Goal: Navigation & Orientation: Find specific page/section

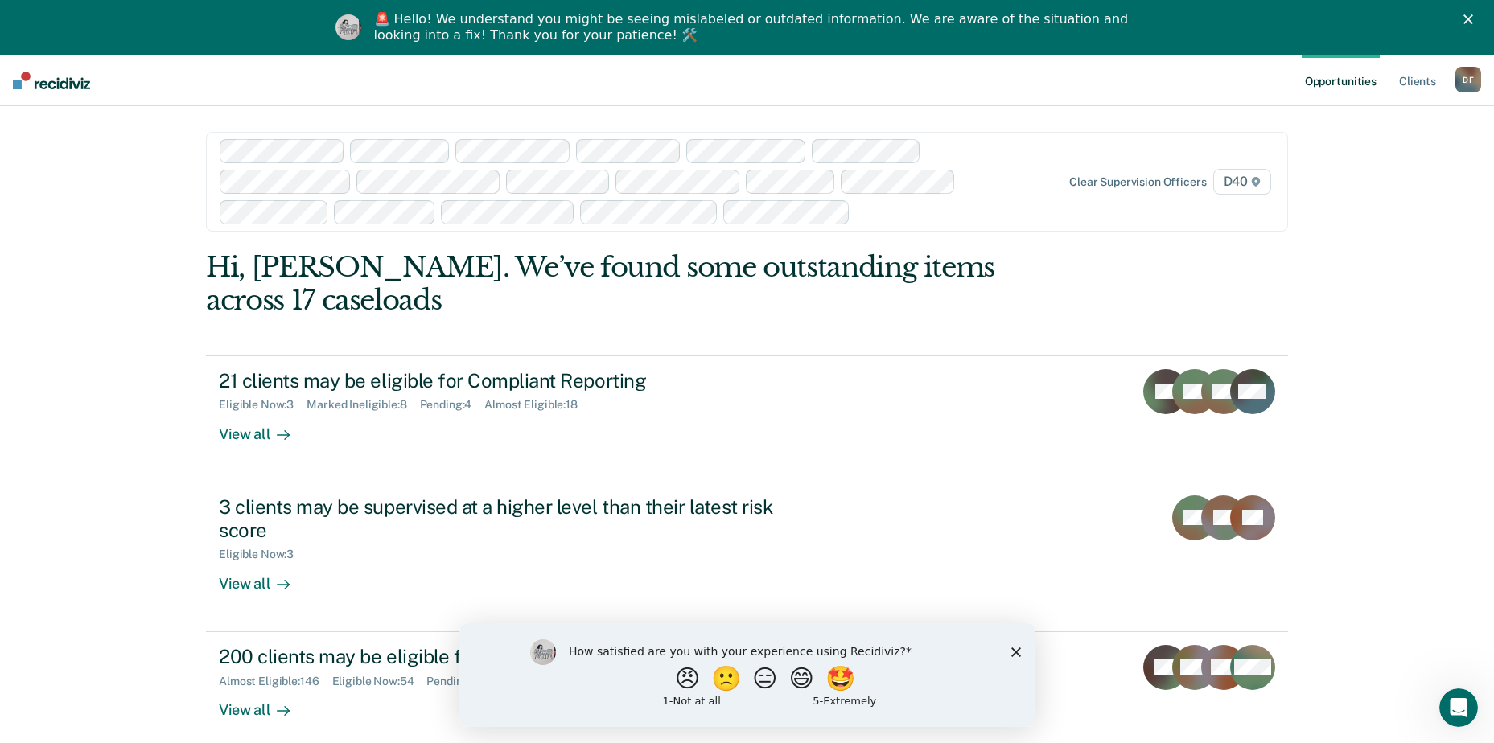
click at [1019, 647] on icon "Close survey" at bounding box center [1015, 652] width 10 height 10
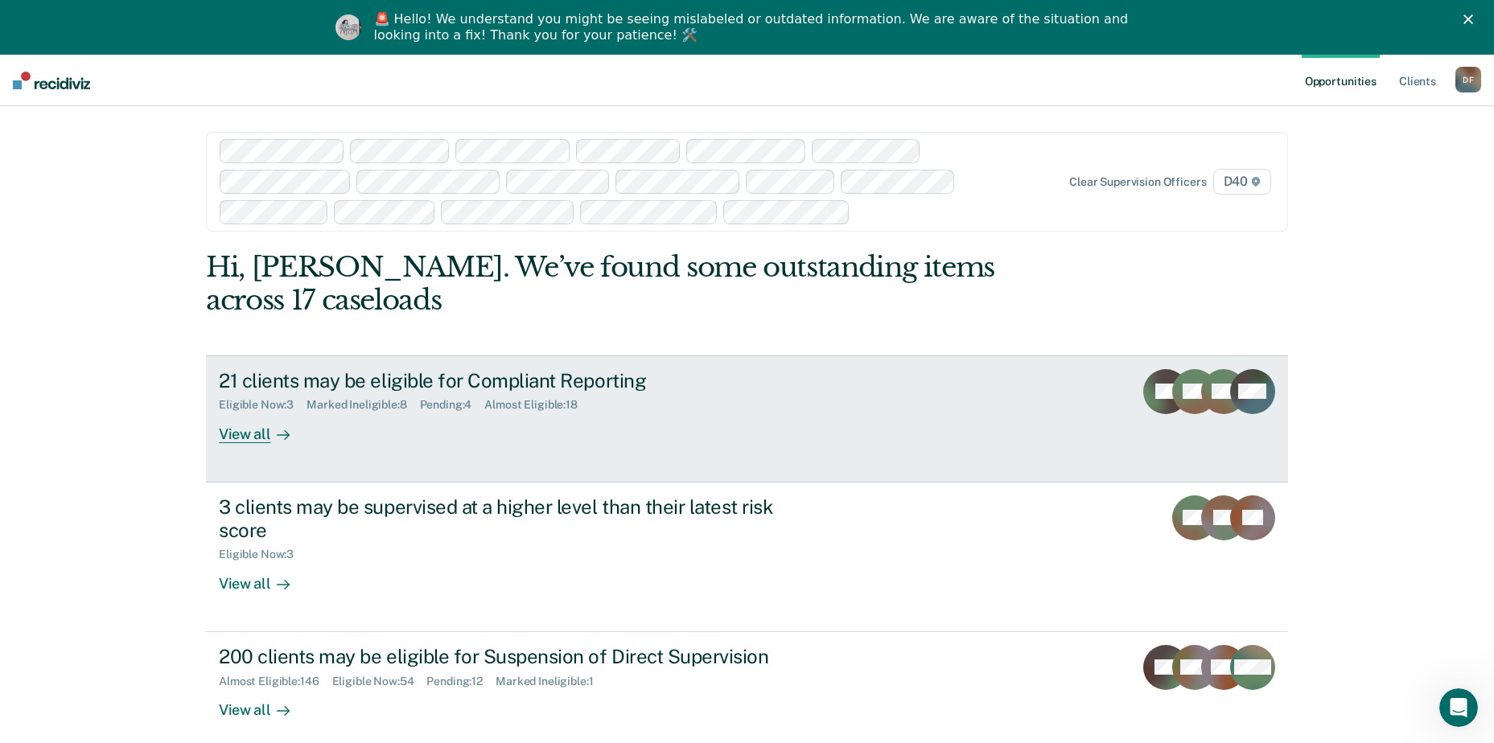
click at [245, 412] on div "View all" at bounding box center [264, 427] width 90 height 31
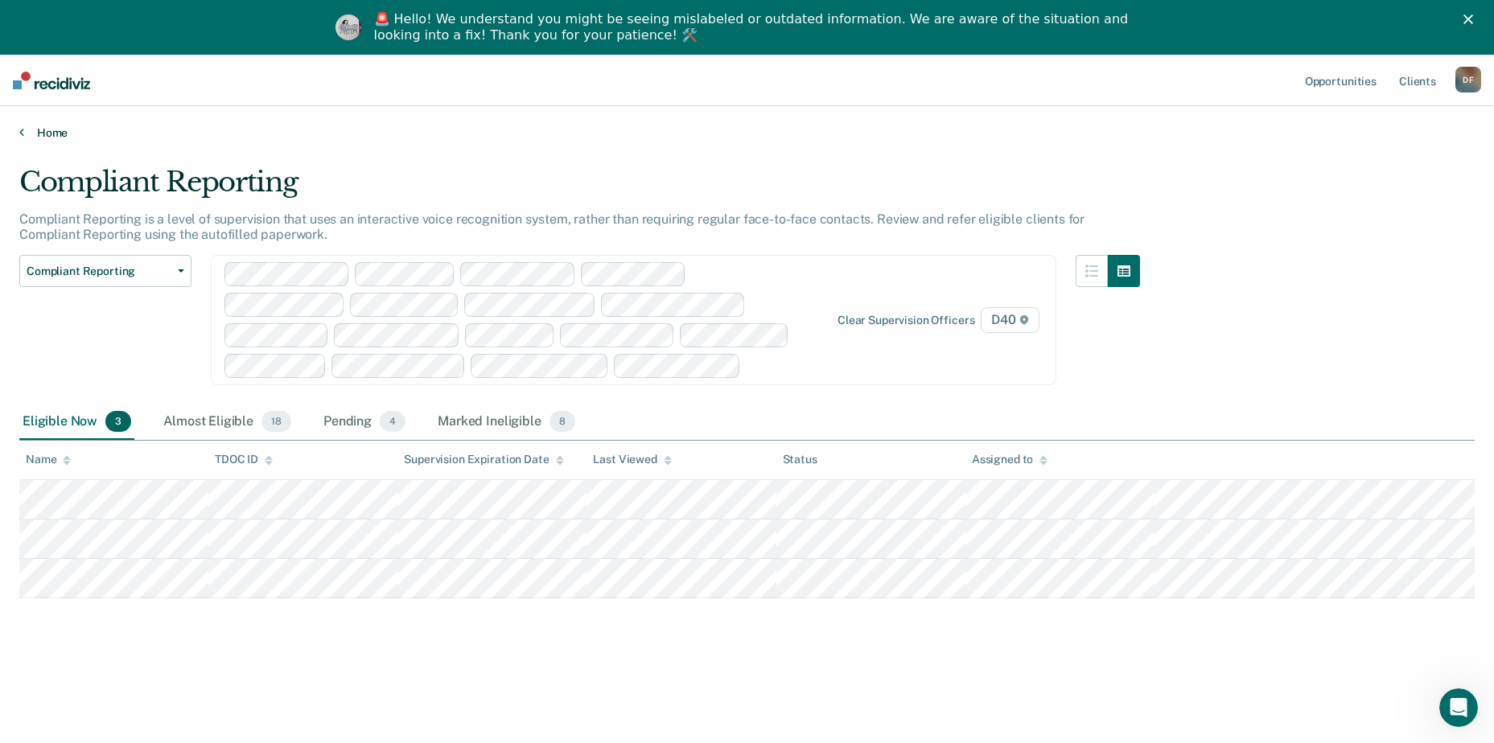
click at [51, 134] on link "Home" at bounding box center [746, 132] width 1455 height 14
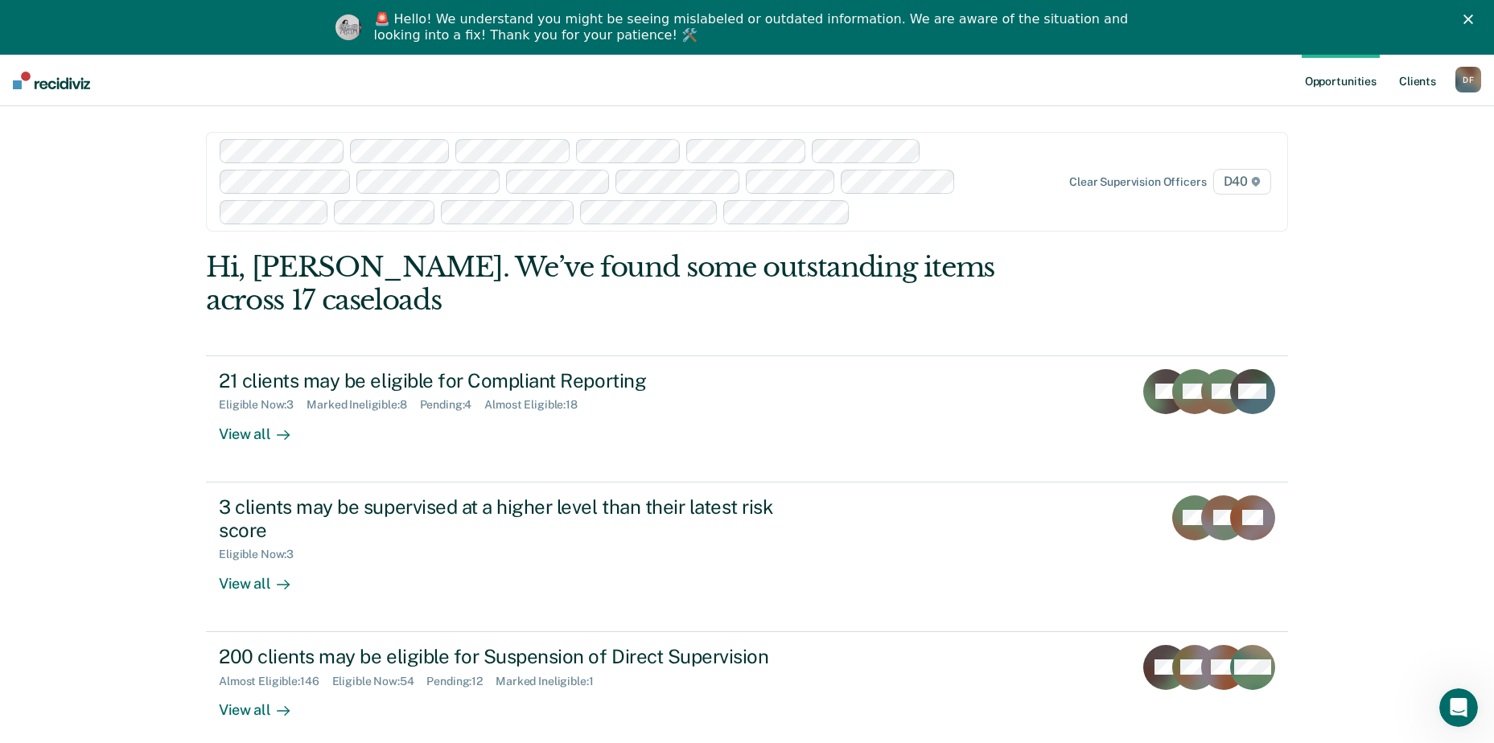
click at [1409, 85] on link "Client s" at bounding box center [1417, 80] width 43 height 51
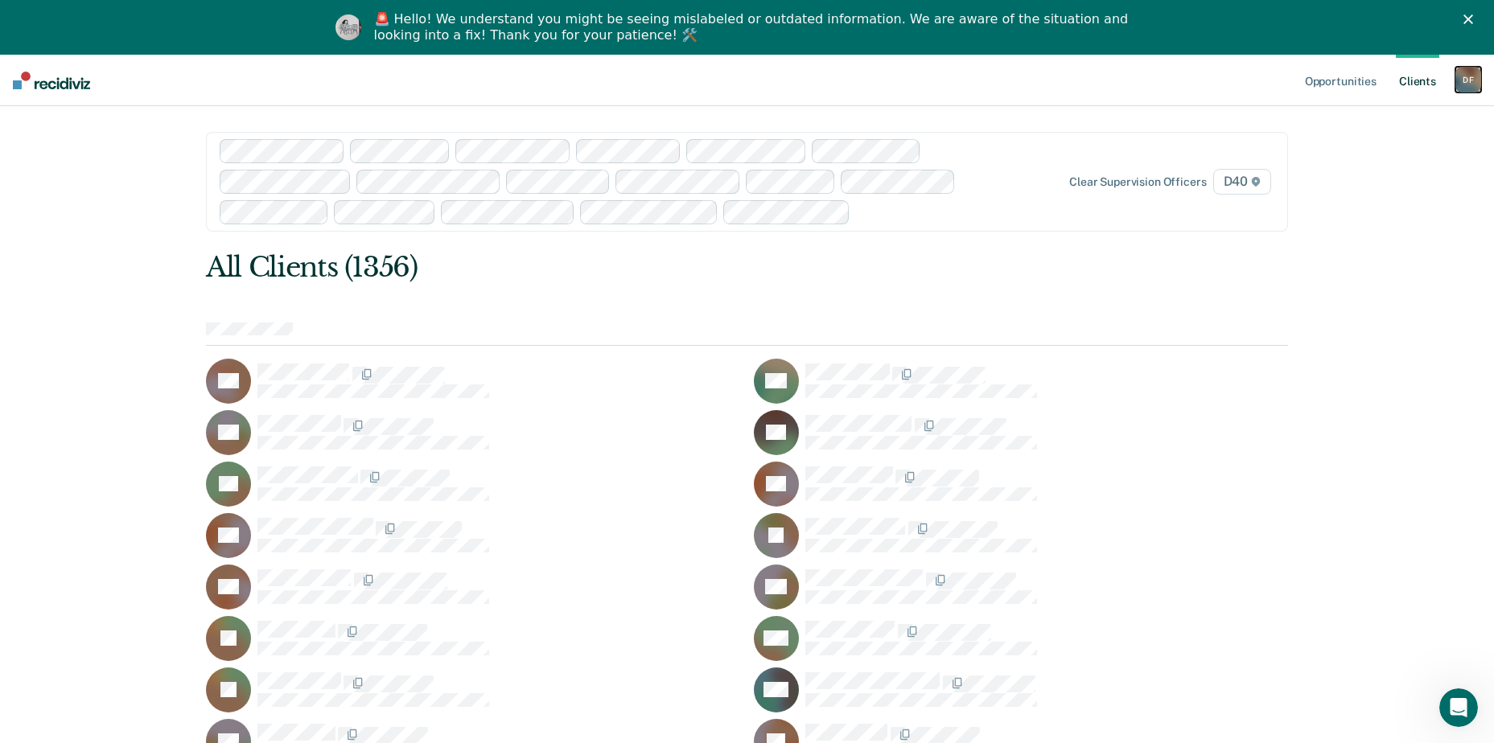
click at [1472, 76] on div "D F" at bounding box center [1468, 80] width 26 height 26
click at [0, 0] on link "Profile" at bounding box center [0, 0] width 0 height 0
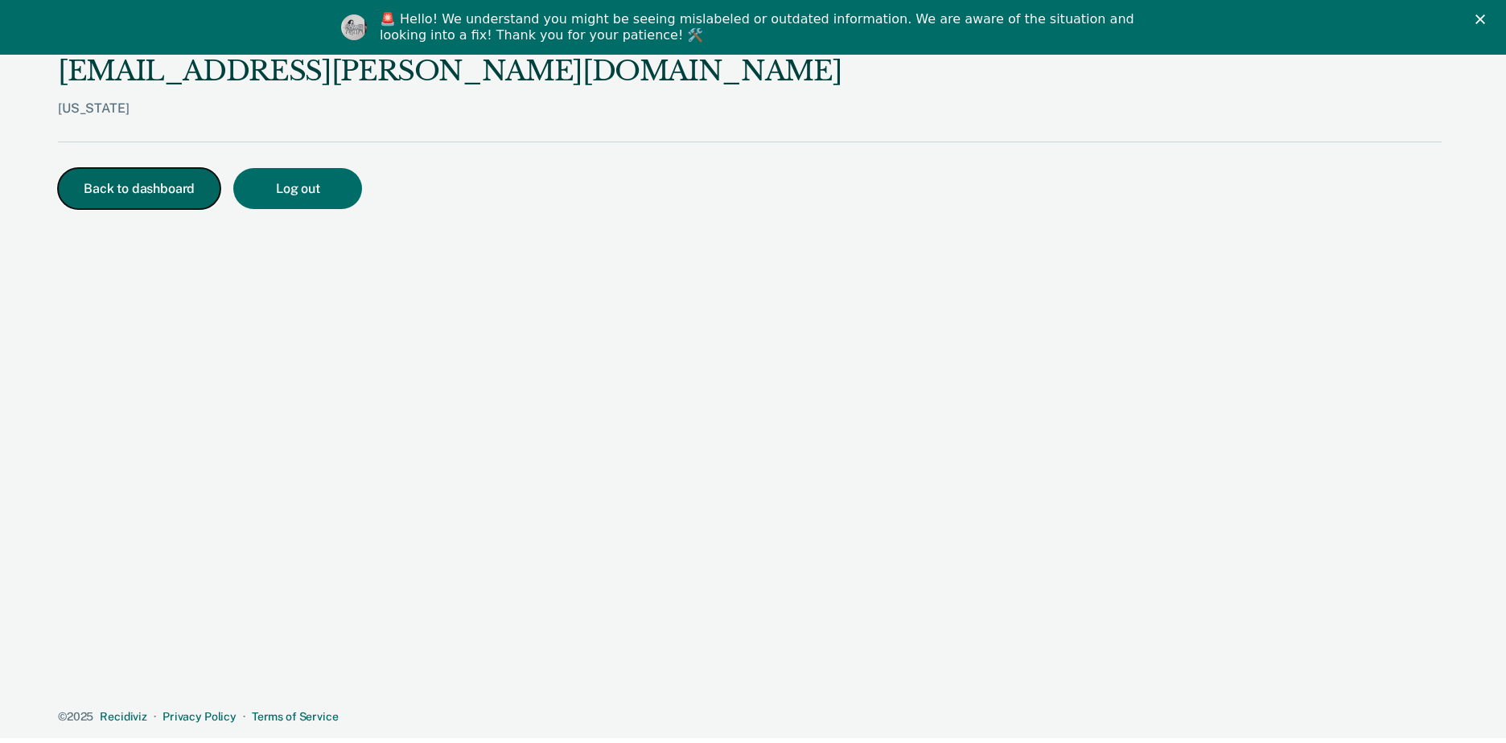
click at [109, 199] on button "Back to dashboard" at bounding box center [139, 188] width 162 height 41
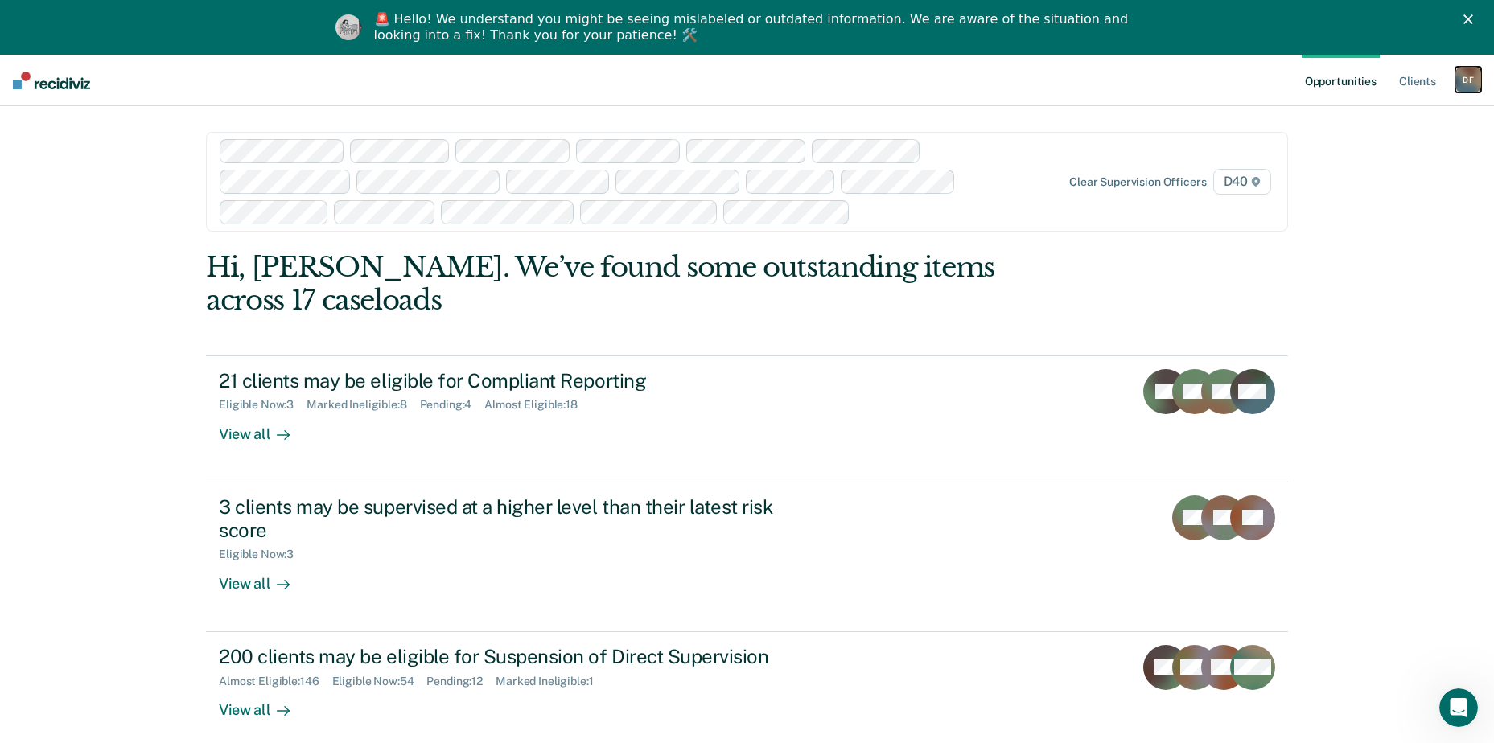
click at [1473, 72] on div "D F" at bounding box center [1468, 80] width 26 height 26
click at [1390, 141] on link "How it works" at bounding box center [1403, 141] width 130 height 14
